Goal: Communication & Community: Answer question/provide support

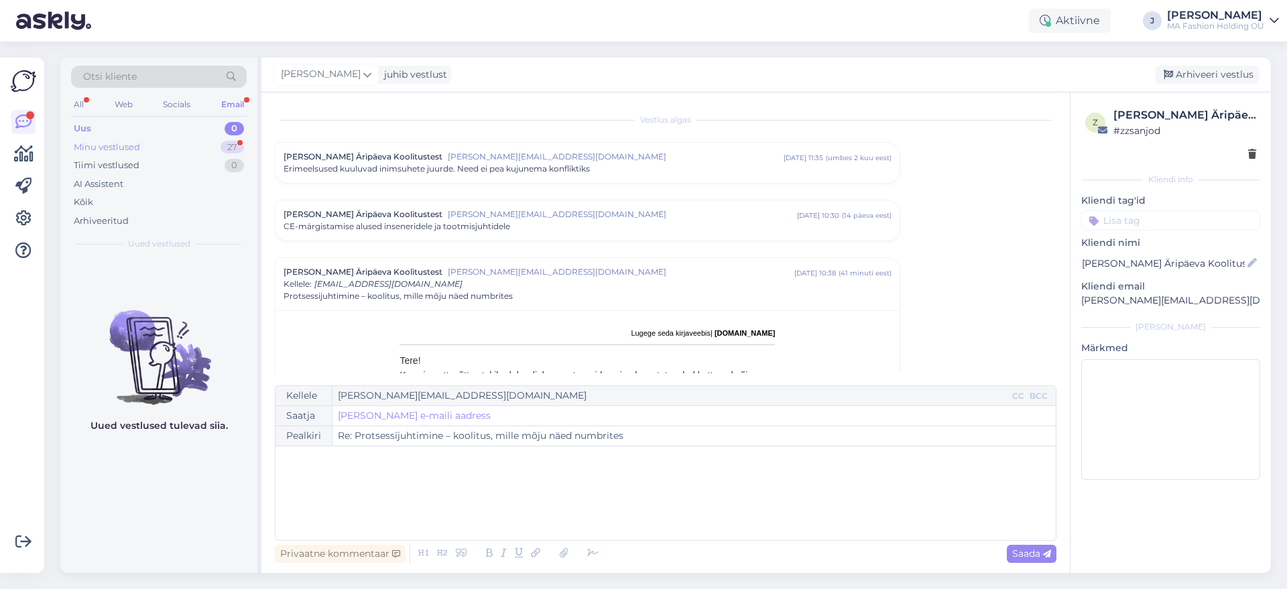
click at [236, 144] on div "27" at bounding box center [232, 147] width 23 height 13
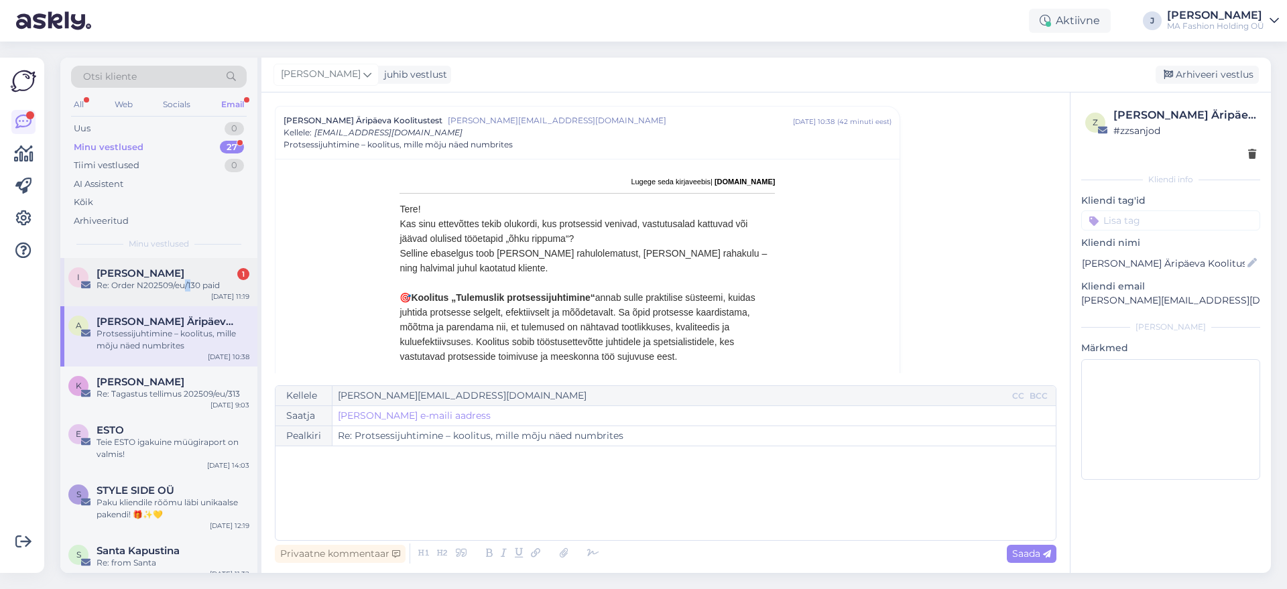
click at [190, 299] on div "i [PERSON_NAME] 1 Re: Order N202509/eu/130 paid [DATE] 11:19" at bounding box center [158, 282] width 197 height 48
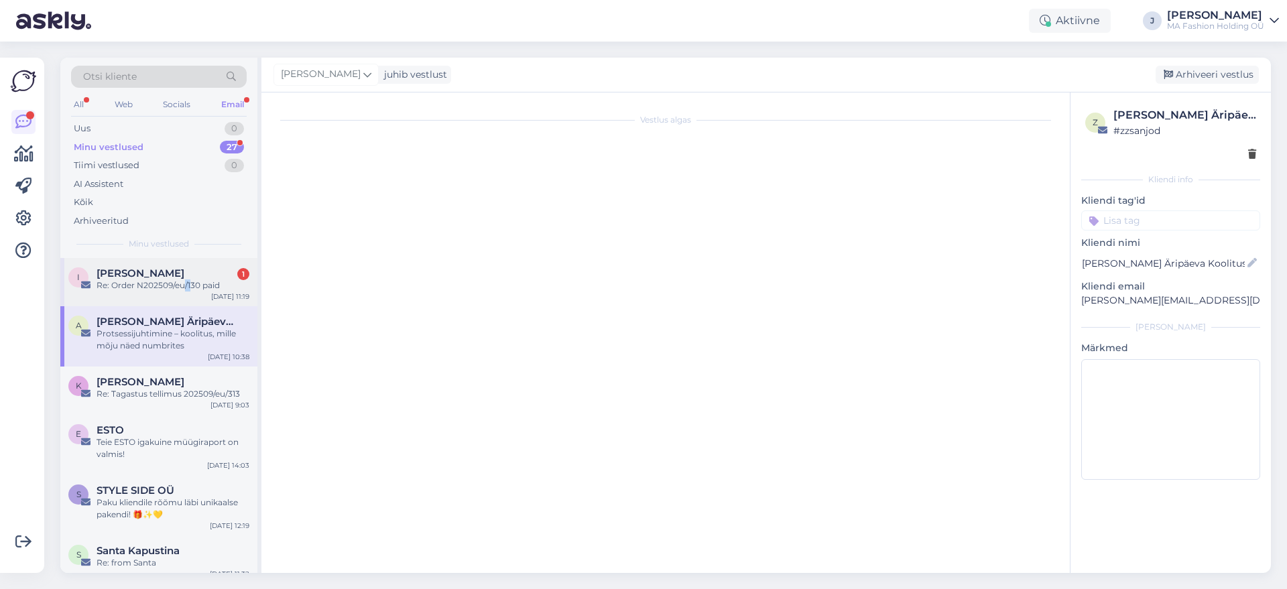
scroll to position [0, 0]
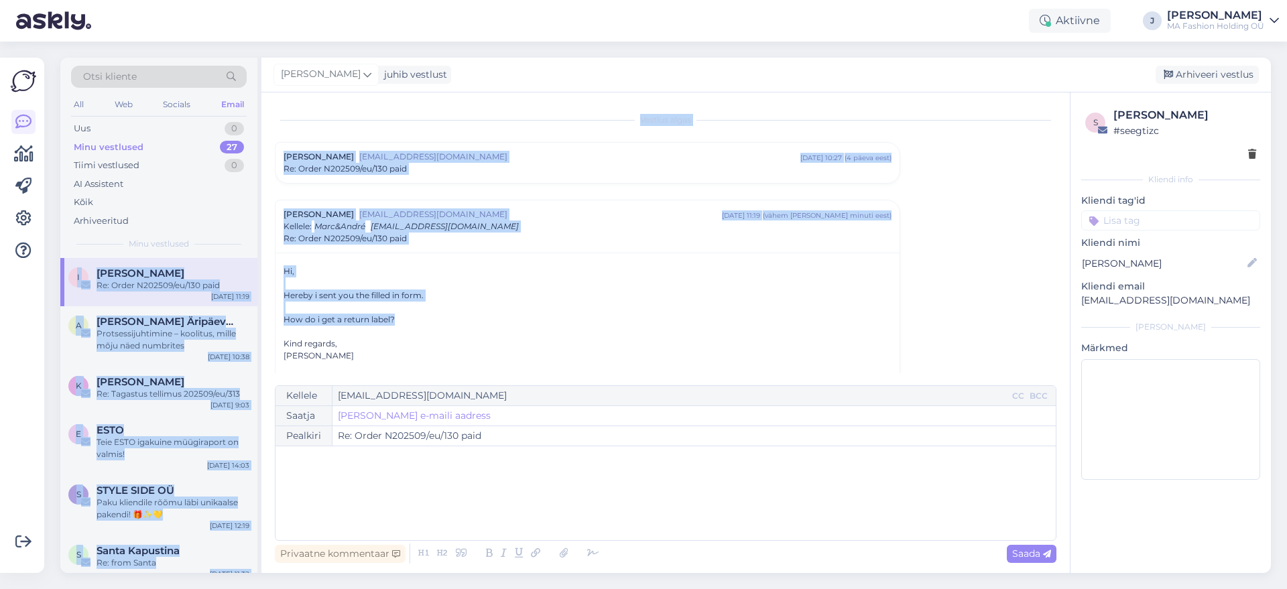
drag, startPoint x: 468, startPoint y: 319, endPoint x: 257, endPoint y: 241, distance: 224.4
click at [256, 241] on div "Otsi kliente All Web Socials Email Uus 0 Minu vestlused 27 Tiimi vestlused 0 AI…" at bounding box center [665, 316] width 1211 height 516
click at [355, 294] on div "Hereby i sent you the filled in form." at bounding box center [588, 296] width 608 height 12
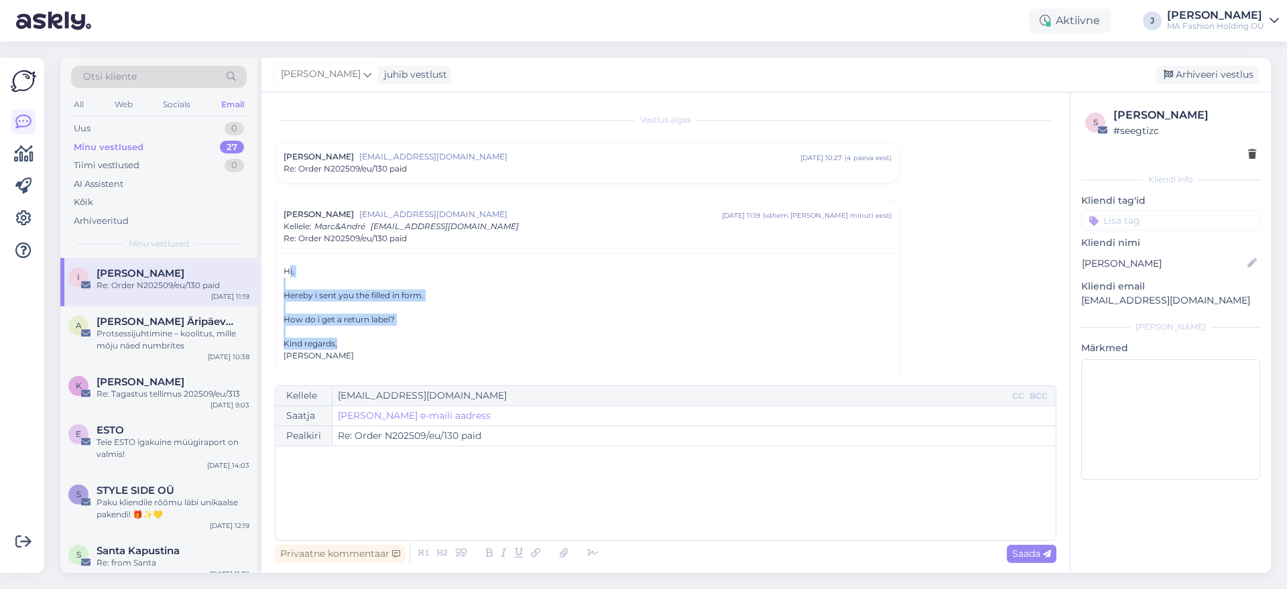
drag, startPoint x: 418, startPoint y: 343, endPoint x: 280, endPoint y: 265, distance: 158.7
click at [343, 334] on div at bounding box center [588, 332] width 608 height 12
drag, startPoint x: 350, startPoint y: 353, endPoint x: 267, endPoint y: 256, distance: 127.0
click at [267, 256] on div "Vestlus algas [PERSON_NAME] [EMAIL_ADDRESS][DOMAIN_NAME] [DATE] 10:27 ( 4 päeva…" at bounding box center [665, 333] width 808 height 481
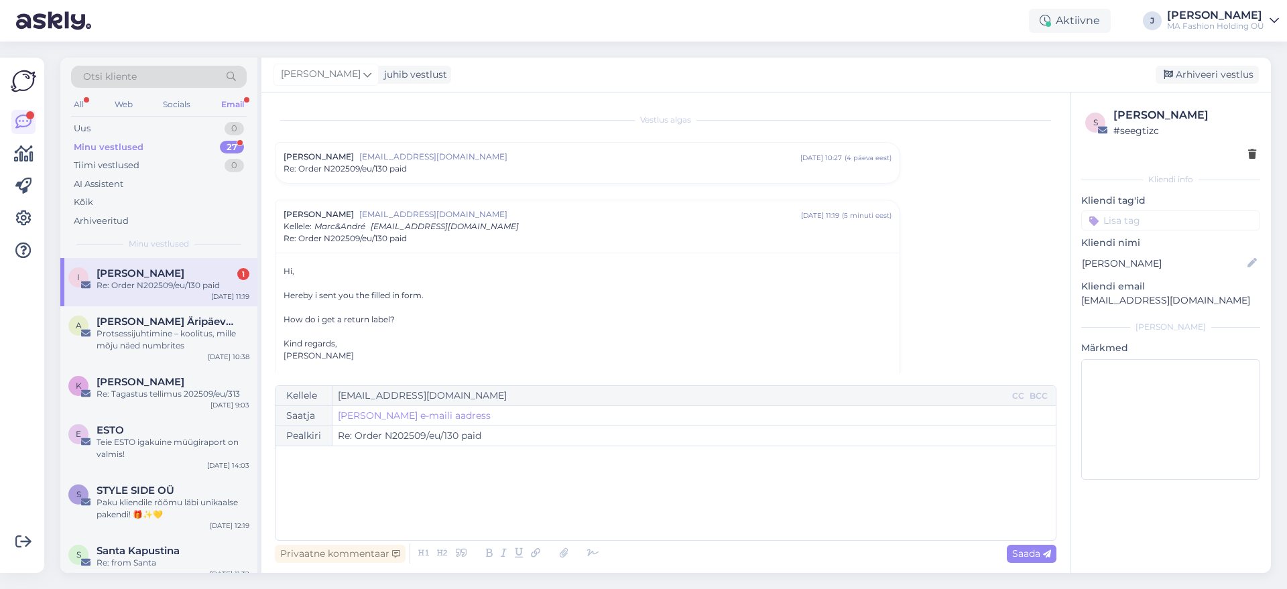
scroll to position [1390, 0]
